Goal: Information Seeking & Learning: Learn about a topic

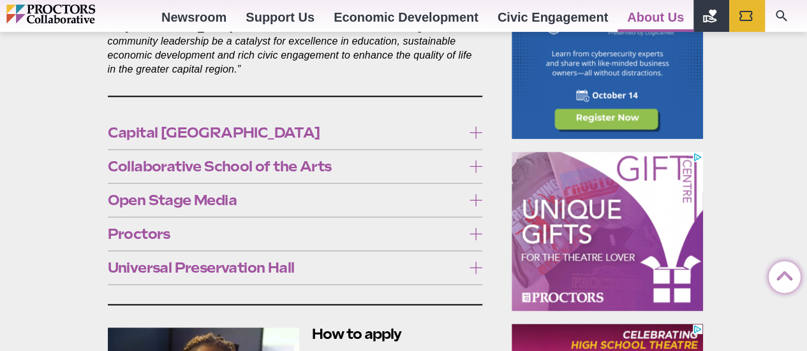
scroll to position [765, 0]
click at [472, 228] on icon at bounding box center [475, 234] width 13 height 13
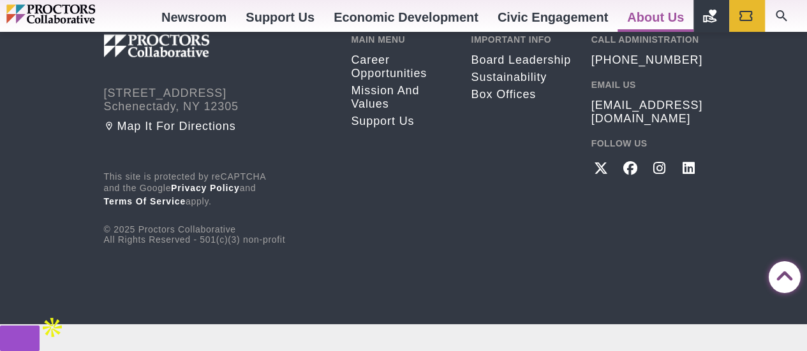
scroll to position [2232, 0]
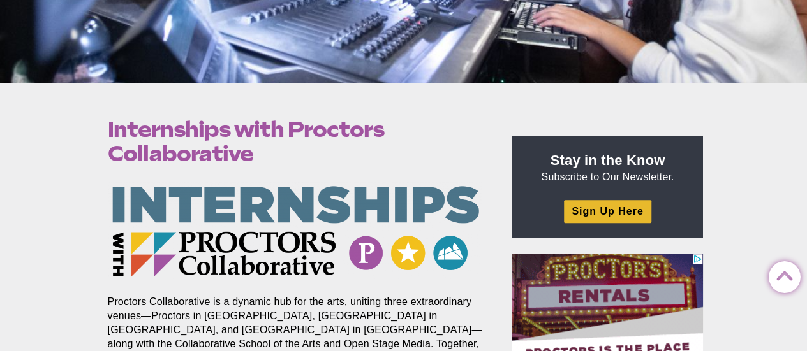
scroll to position [701, 0]
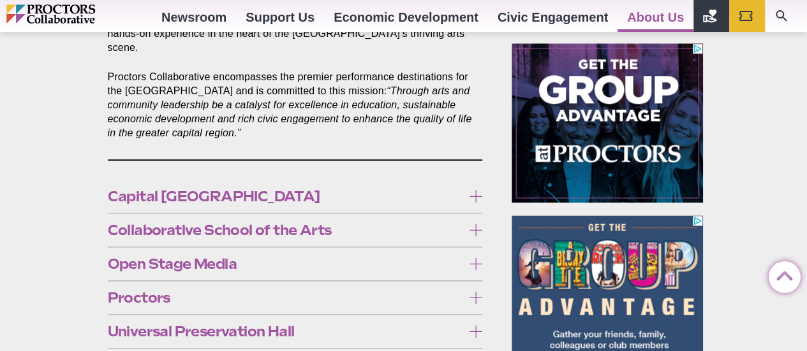
click at [236, 325] on span "Universal Preservation Hall" at bounding box center [285, 332] width 355 height 14
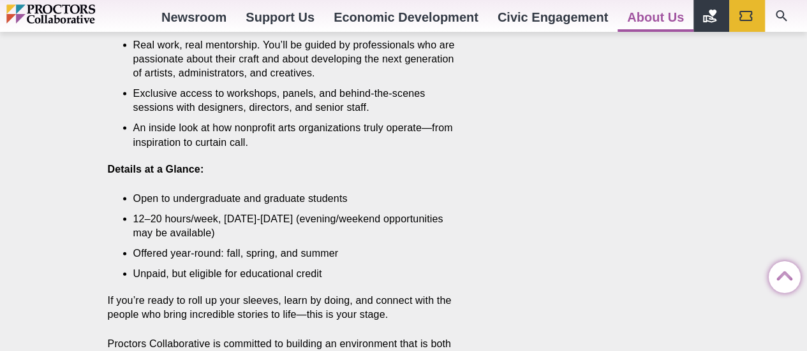
scroll to position [1148, 0]
